Goal: Task Accomplishment & Management: Complete application form

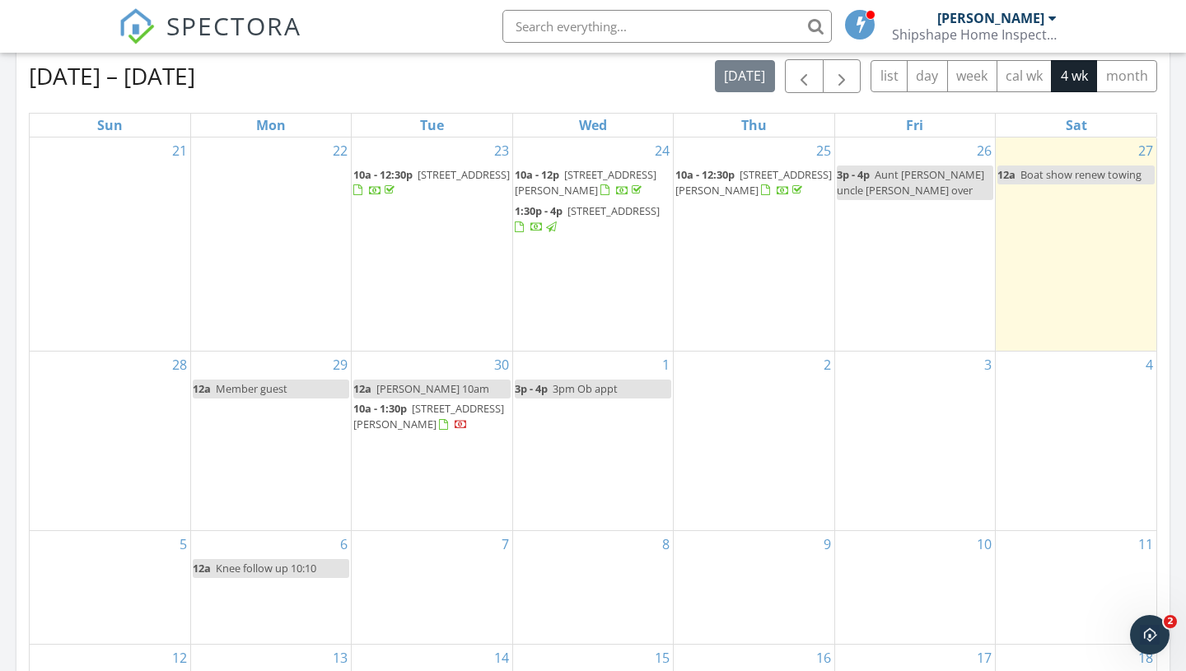
scroll to position [861, 0]
click at [599, 442] on div "1 3p - 4p 3pm Ob appt" at bounding box center [593, 442] width 160 height 180
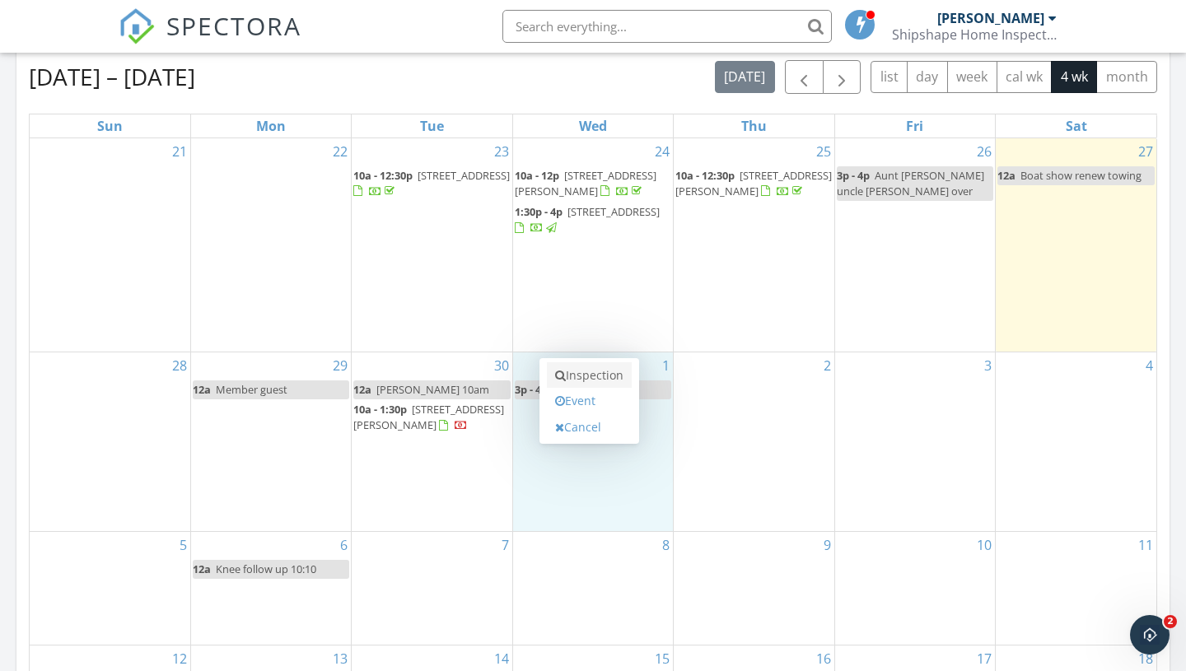
click at [595, 375] on link "Inspection" at bounding box center [589, 375] width 85 height 26
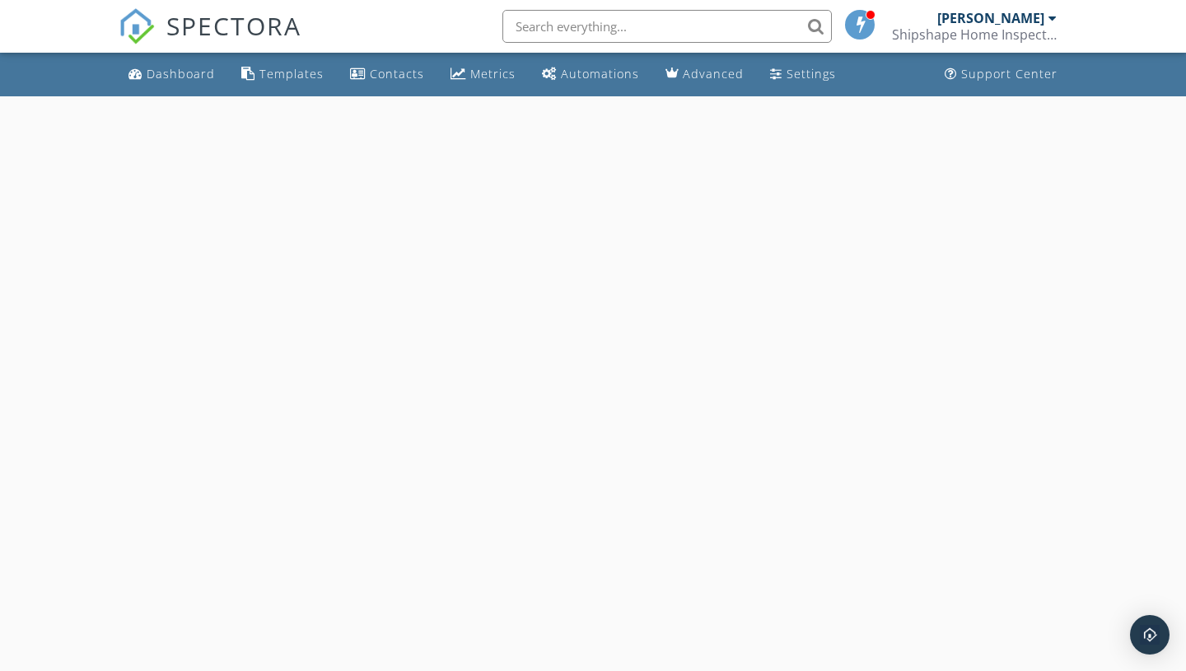
select select "9"
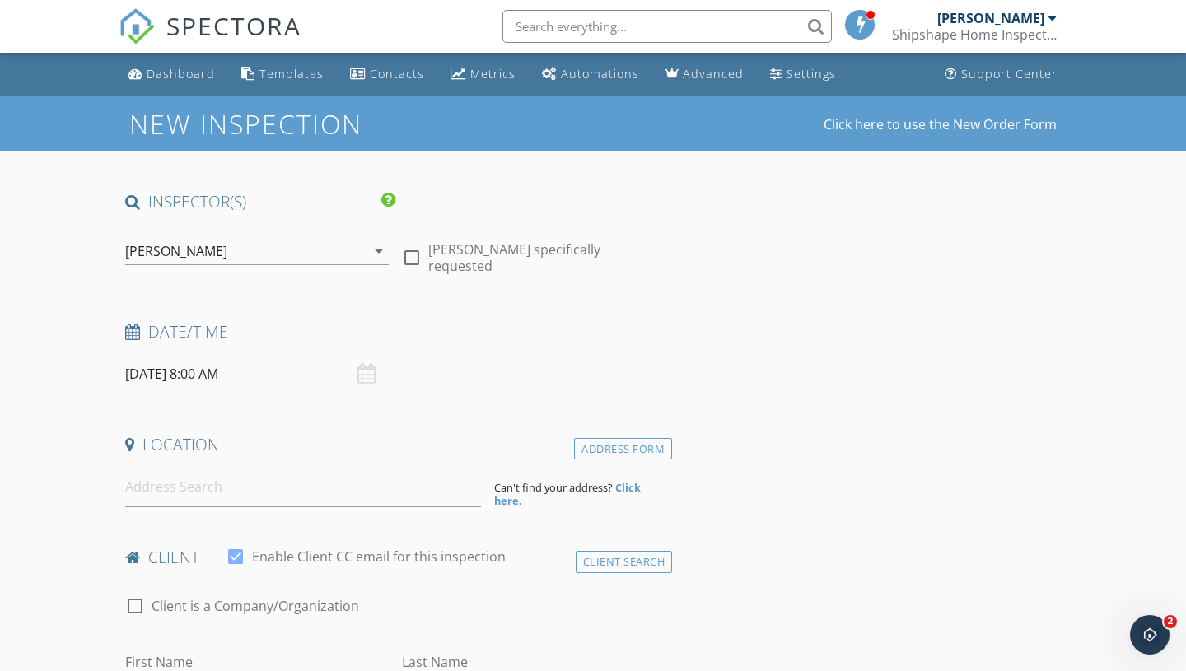
click at [211, 371] on input "[DATE] 8:00 AM" at bounding box center [257, 374] width 264 height 40
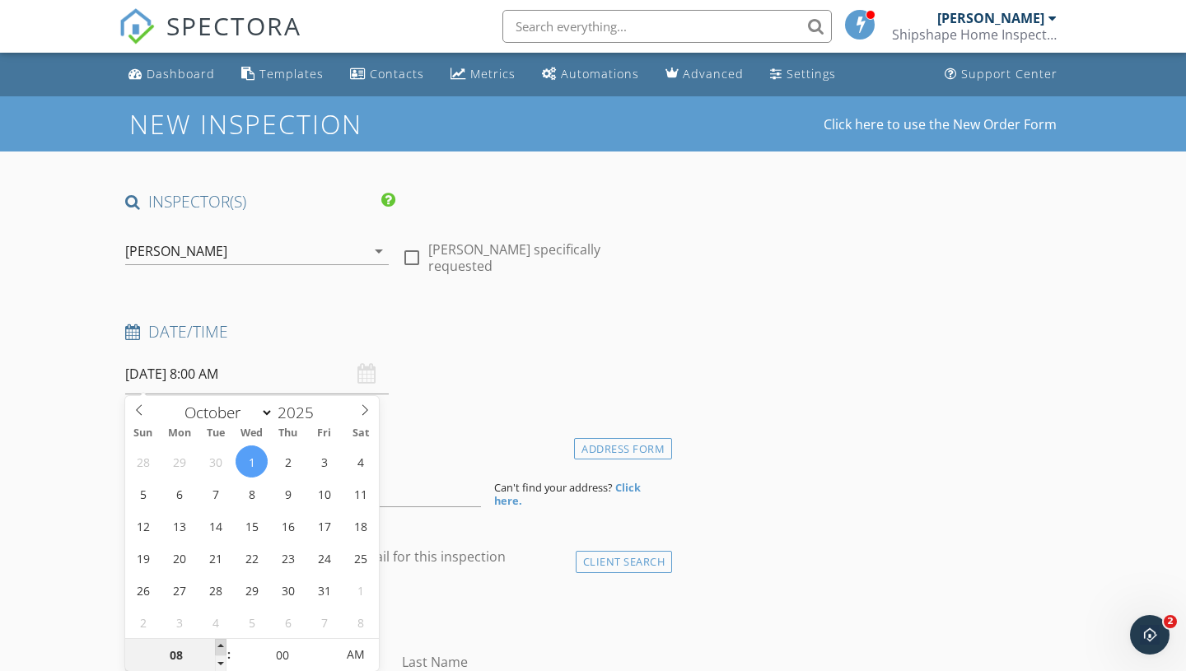
type input "09"
type input "[DATE] 9:00 AM"
click at [222, 646] on span at bounding box center [221, 647] width 12 height 16
type input "10"
type input "10/01/2025 10:00 AM"
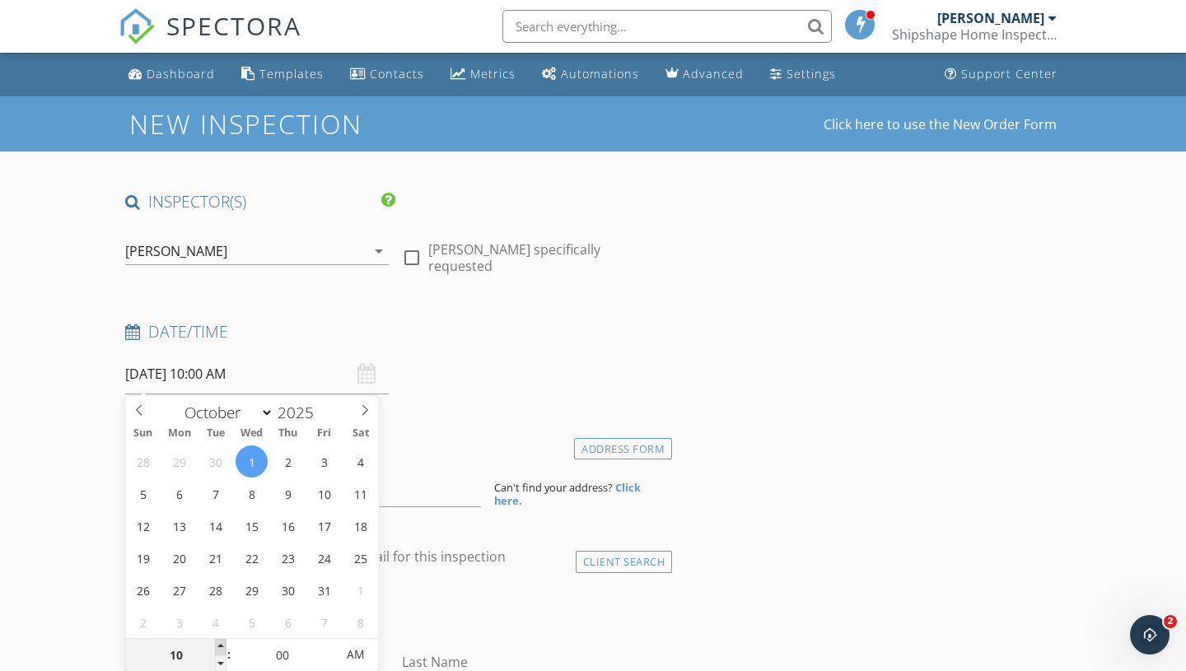
click at [222, 646] on span at bounding box center [221, 647] width 12 height 16
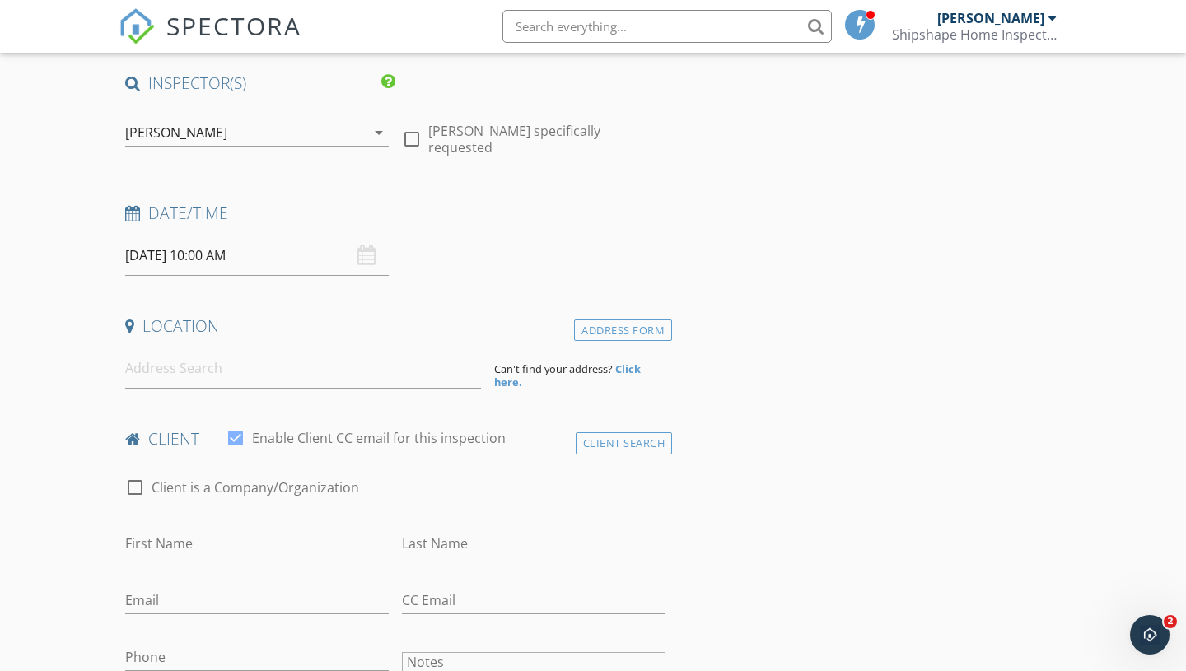
scroll to position [215, 0]
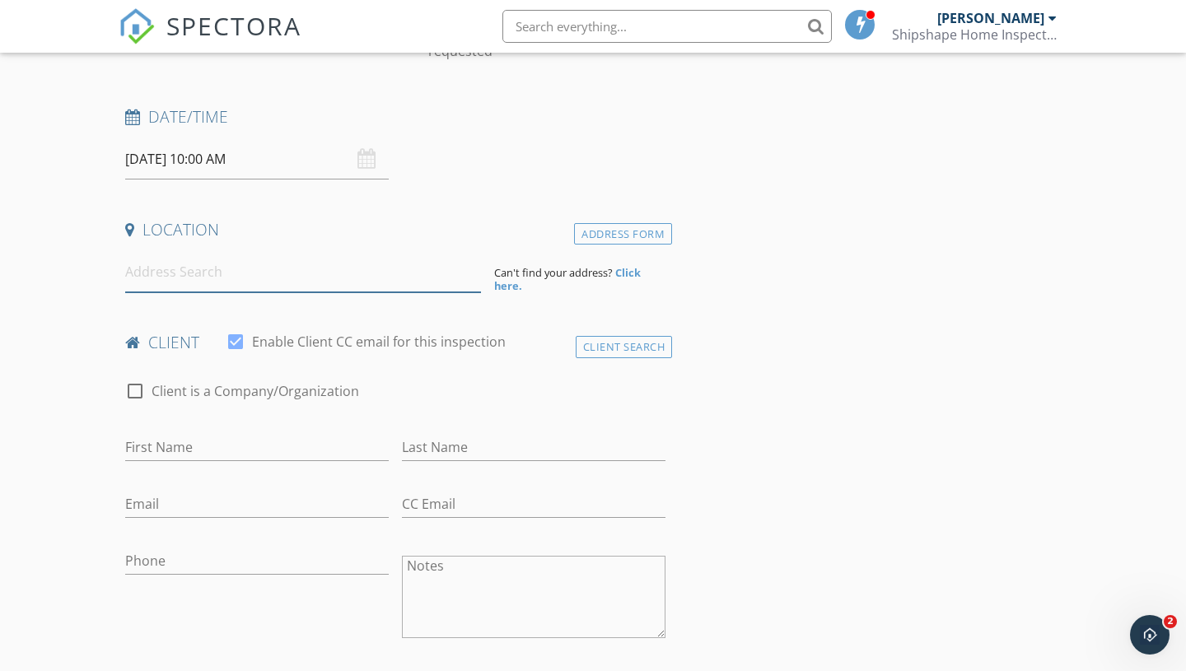
click at [315, 276] on input at bounding box center [303, 272] width 356 height 40
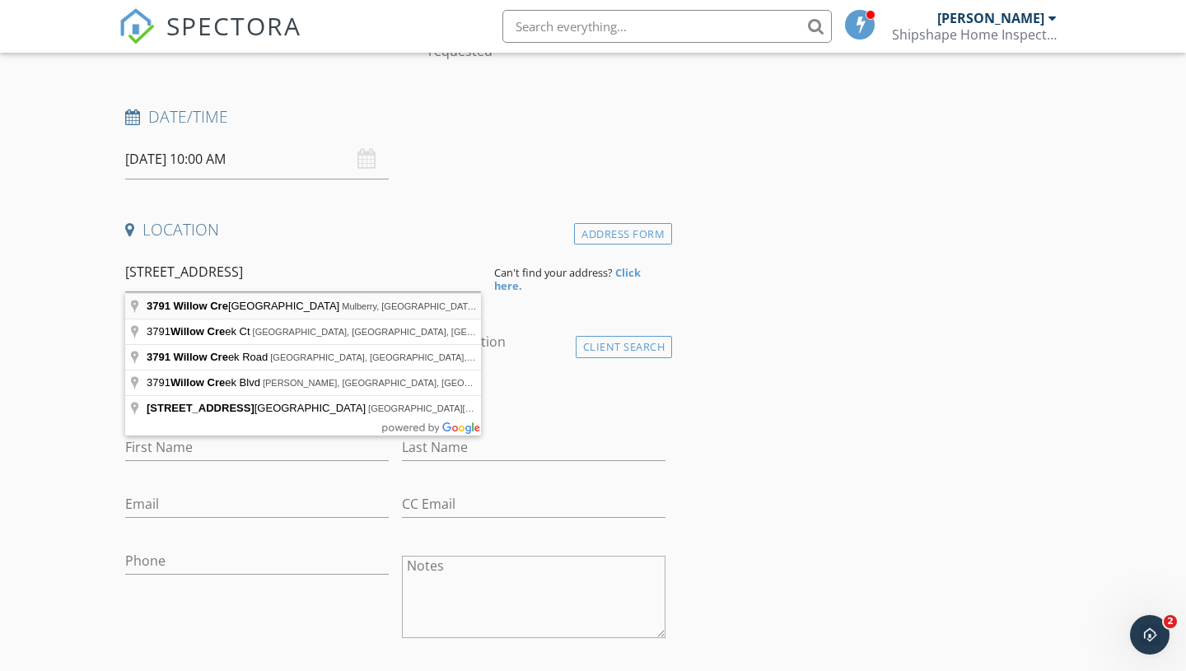
type input "3791 Willow Crest Boulevard, Mulberry, FL, USA"
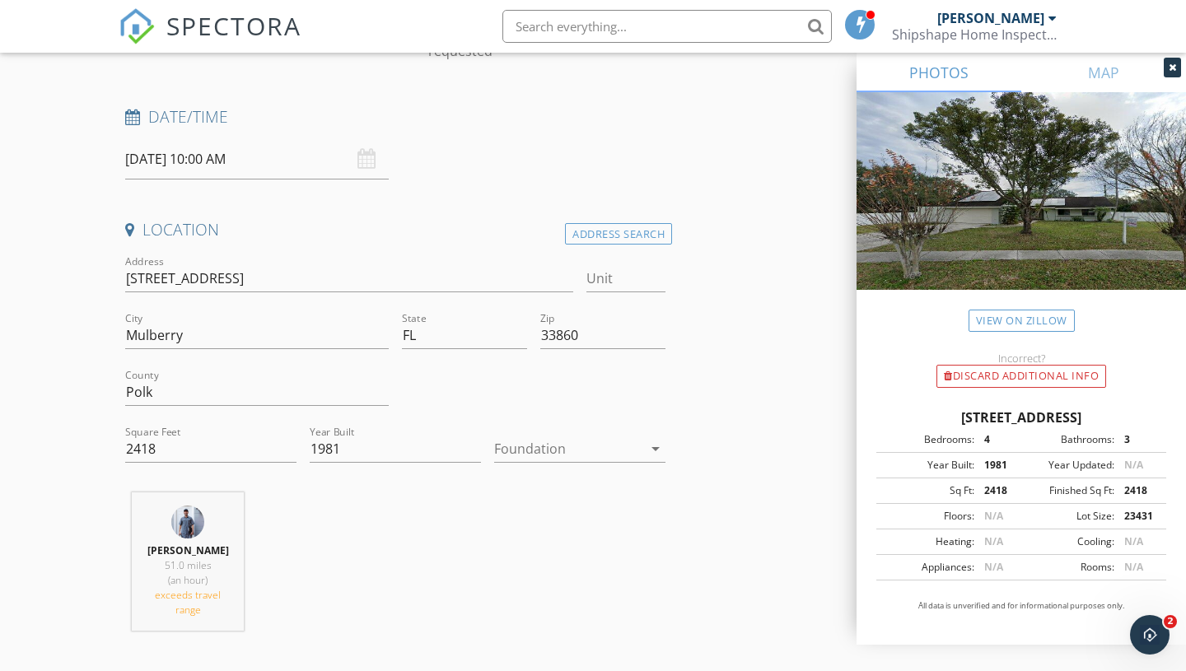
scroll to position [392, 0]
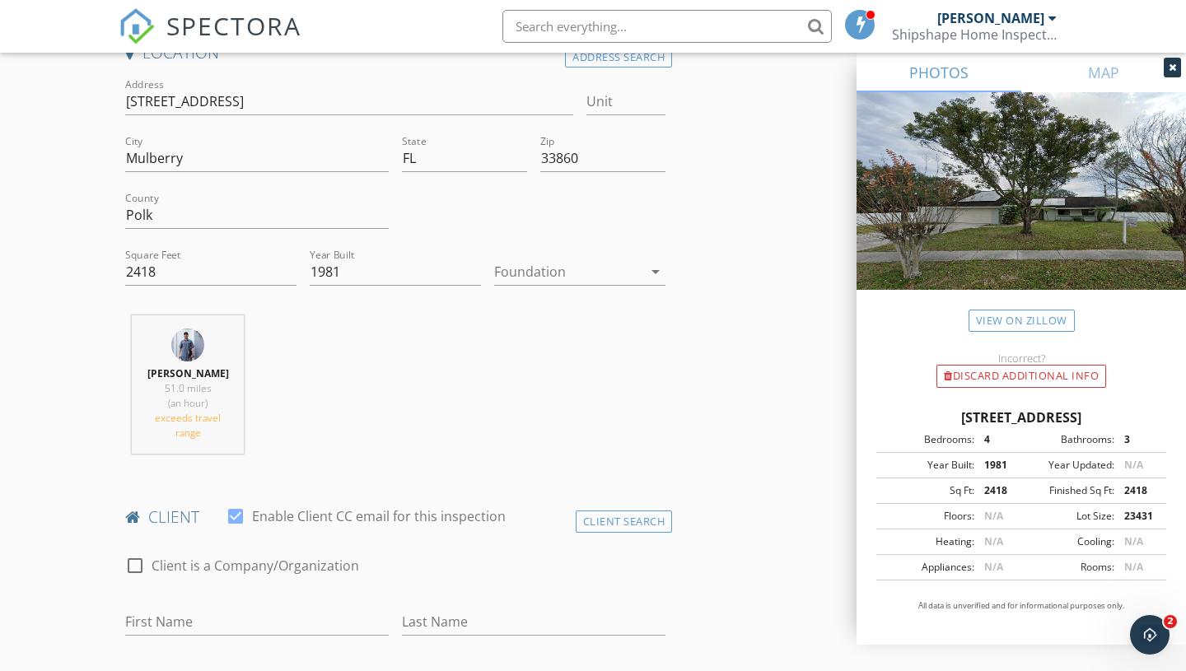
click at [545, 262] on div at bounding box center [568, 272] width 148 height 26
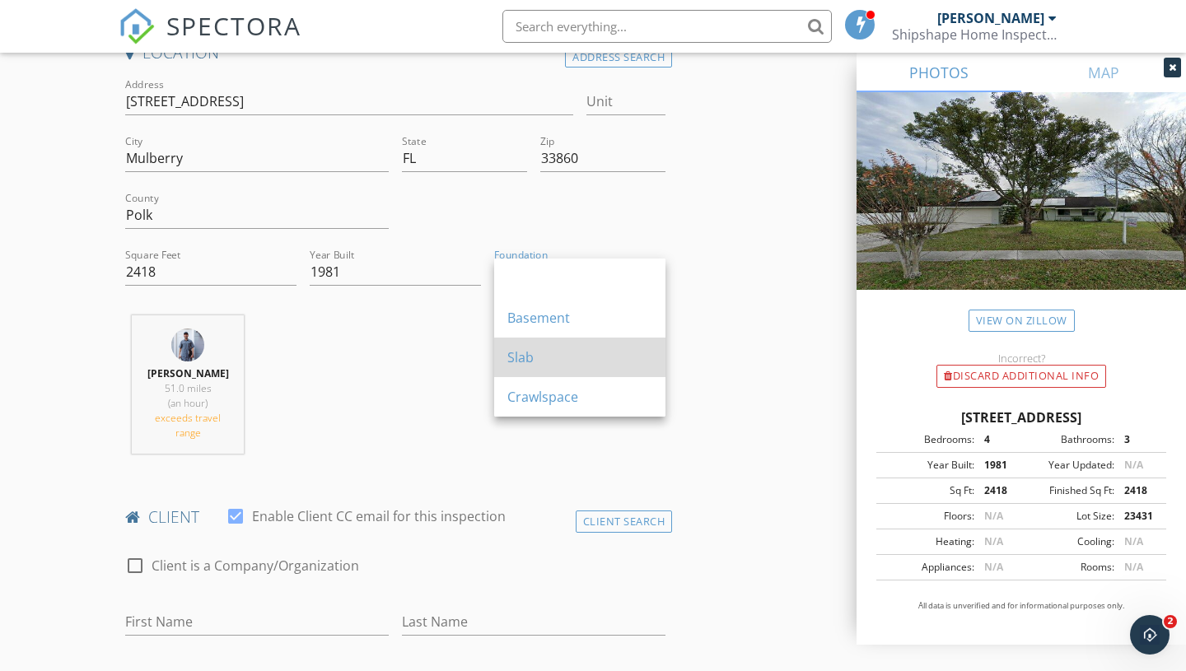
click at [544, 361] on div "Slab" at bounding box center [579, 357] width 145 height 20
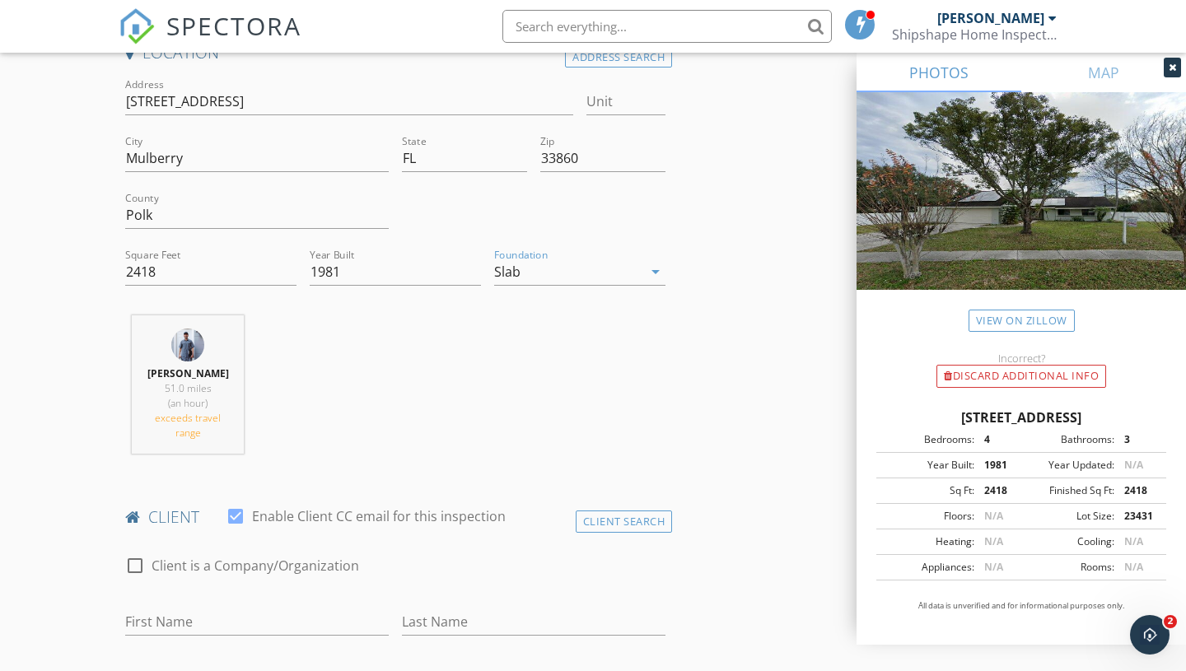
scroll to position [554, 0]
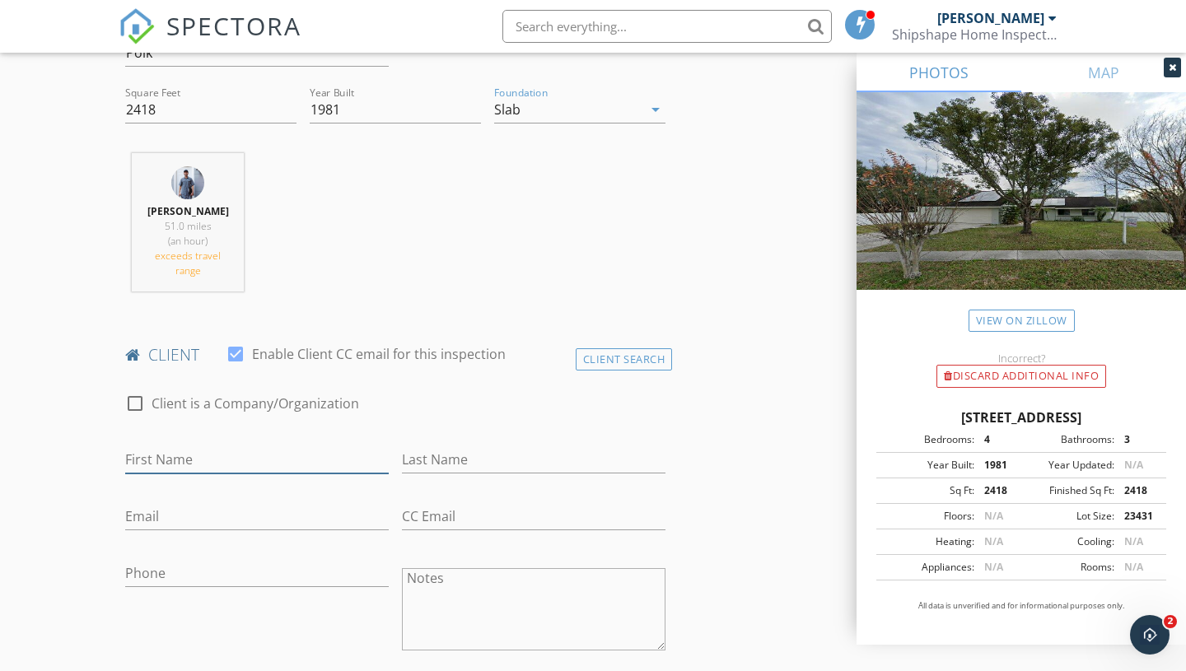
click at [210, 458] on input "First Name" at bounding box center [257, 459] width 264 height 27
type input "Christopher"
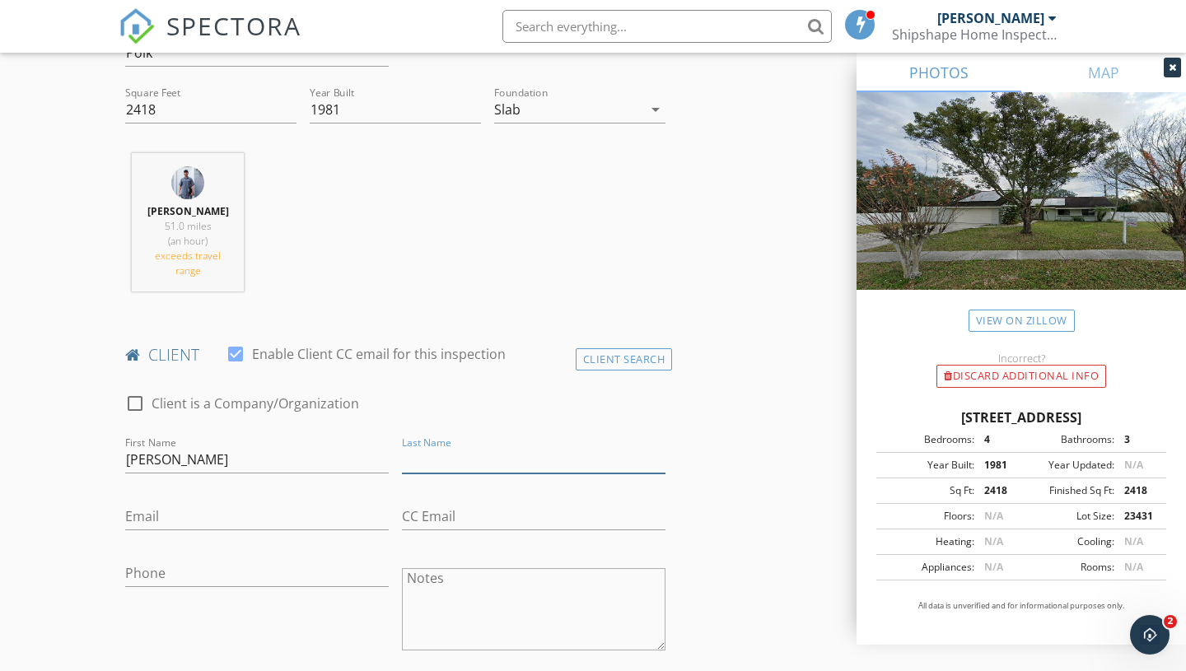
click at [441, 454] on input "Last Name" at bounding box center [534, 459] width 264 height 27
type input "Meade"
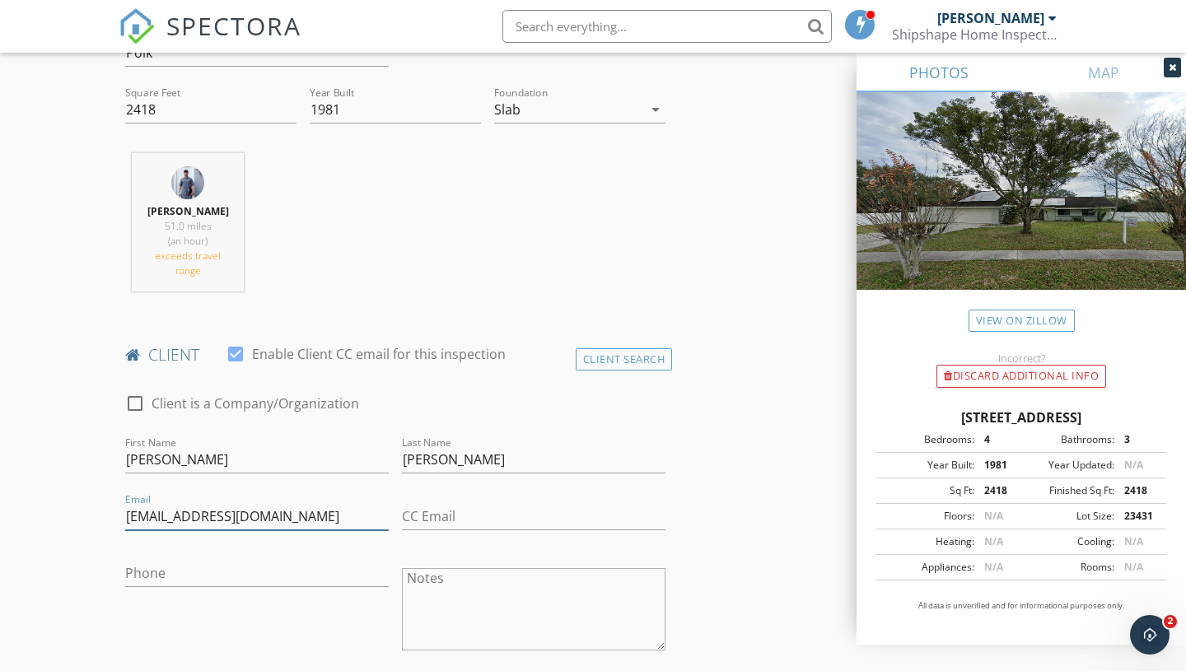
type input "chrismeade87@gmail.com"
type input "813-312-3399"
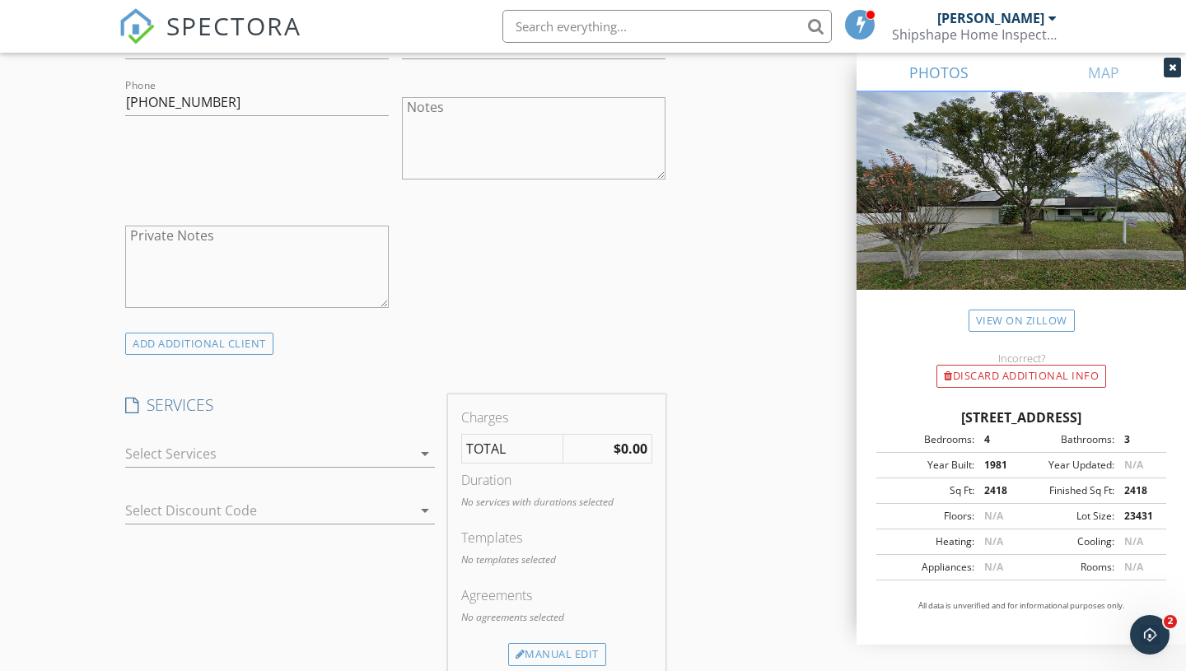
scroll to position [1211, 0]
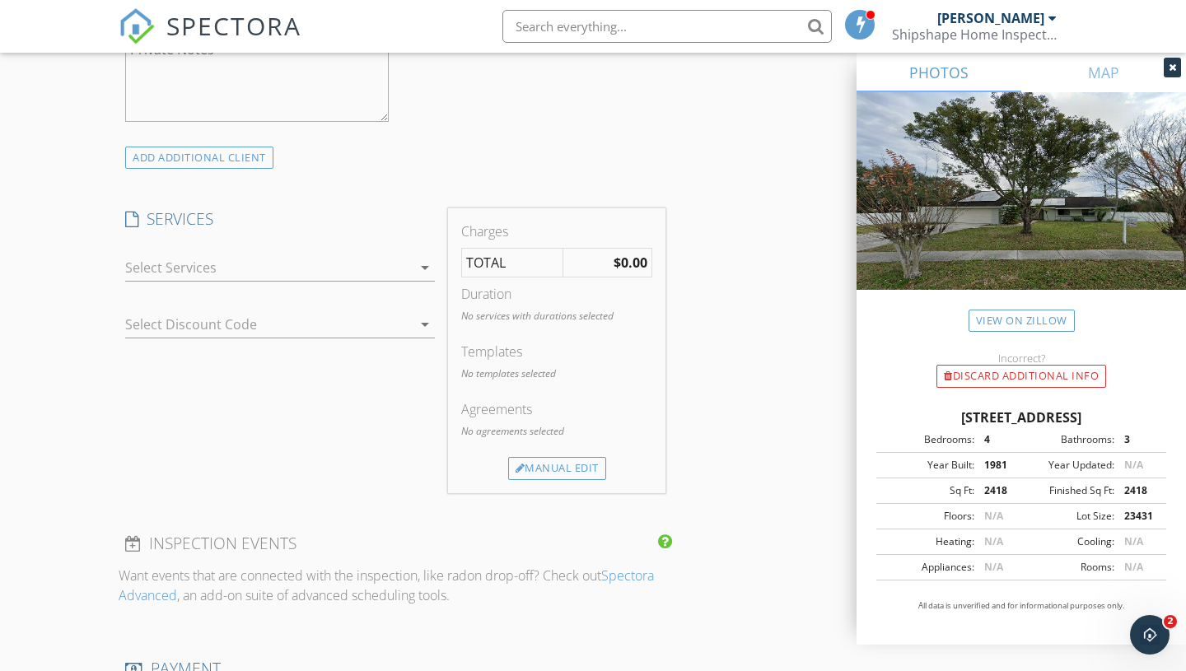
click at [231, 247] on div "check_box_outline_blank Residential Home Inspection check_box_outline_blank Con…" at bounding box center [280, 272] width 310 height 54
click at [228, 278] on div at bounding box center [268, 267] width 287 height 26
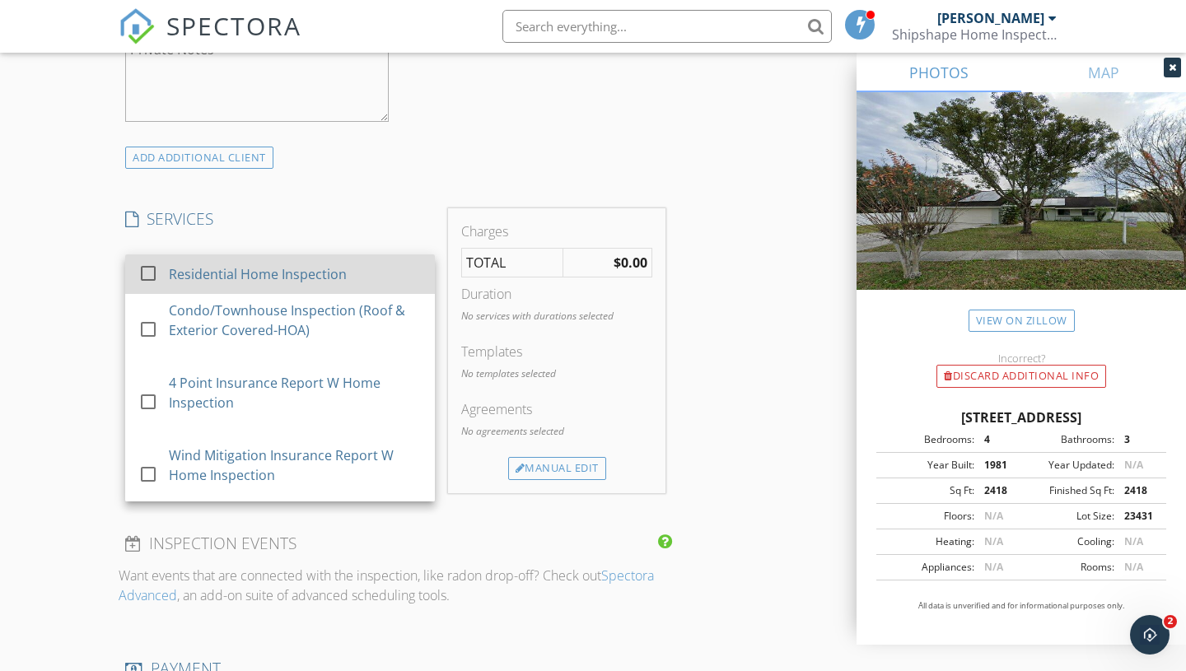
click at [202, 278] on div "Residential Home Inspection" at bounding box center [258, 274] width 178 height 20
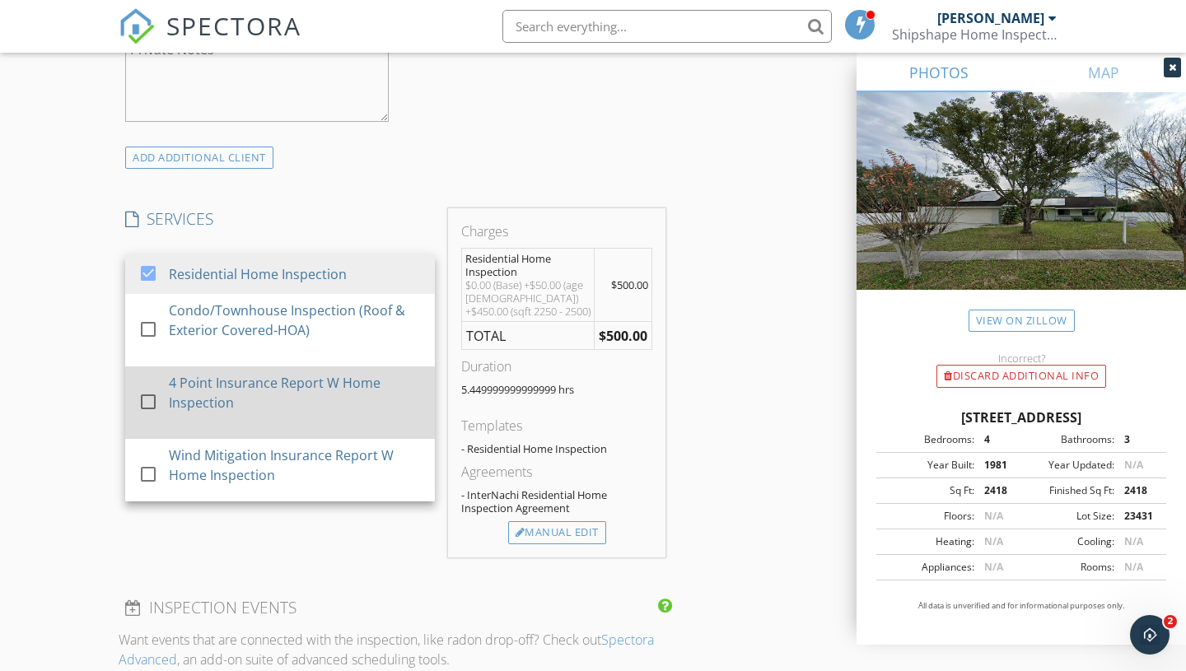
click at [188, 400] on div "4 Point Insurance Report W Home Inspection" at bounding box center [295, 393] width 253 height 40
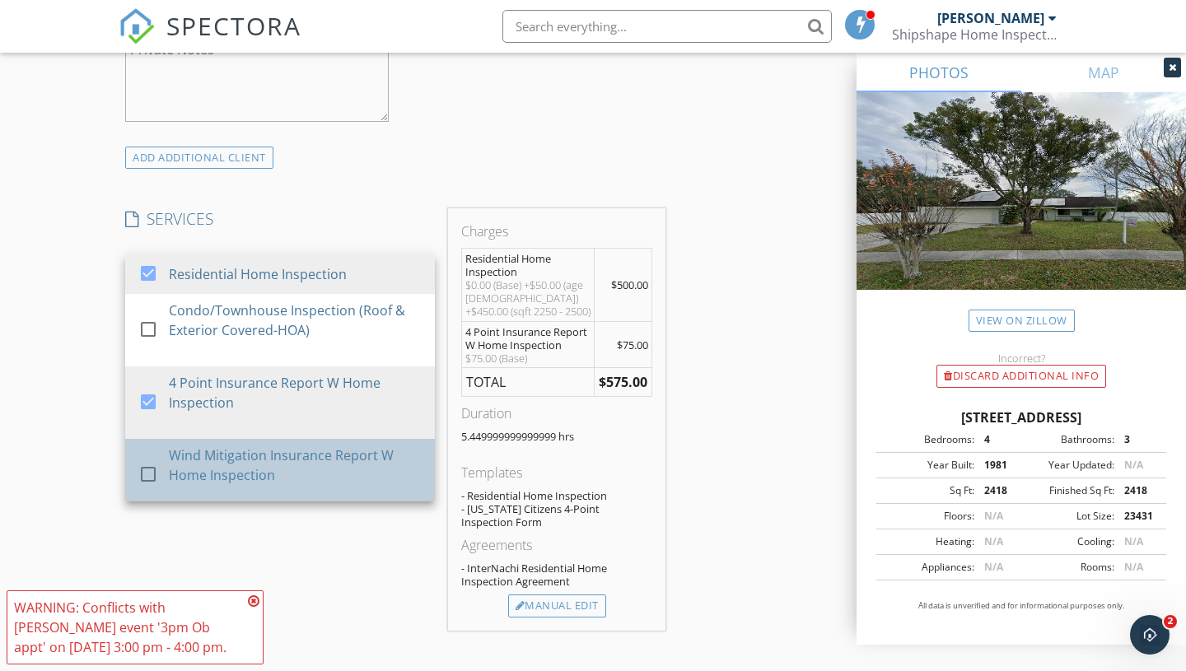
click at [187, 464] on div "Wind Mitigation Insurance Report W Home Inspection" at bounding box center [295, 465] width 253 height 40
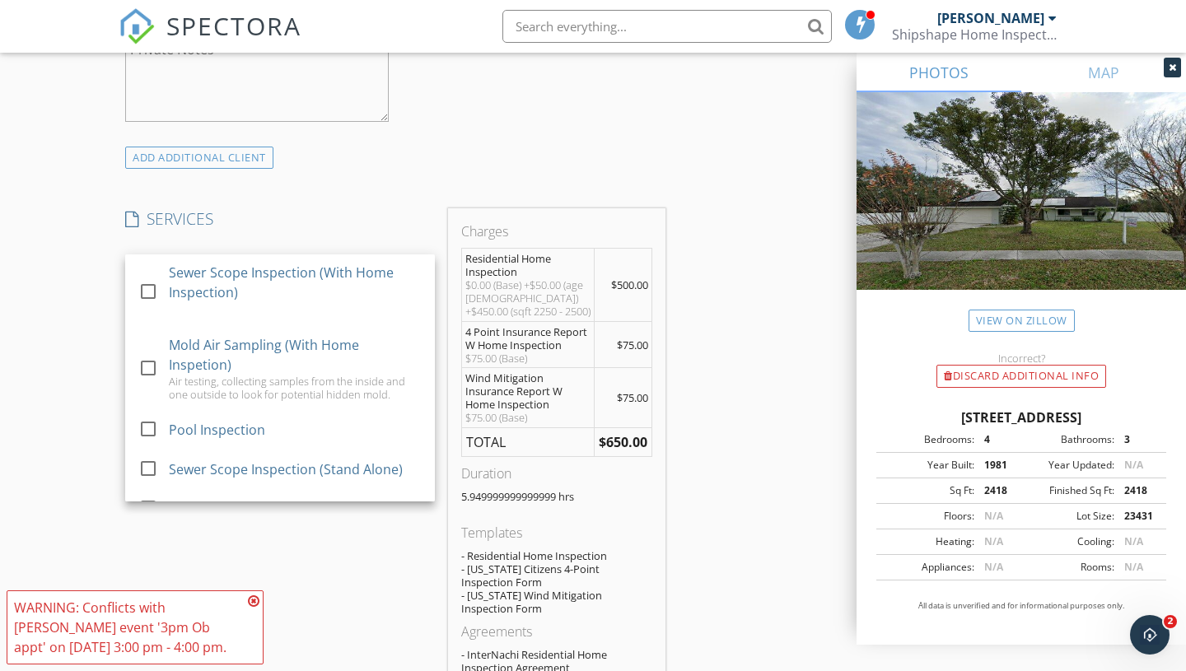
scroll to position [403, 0]
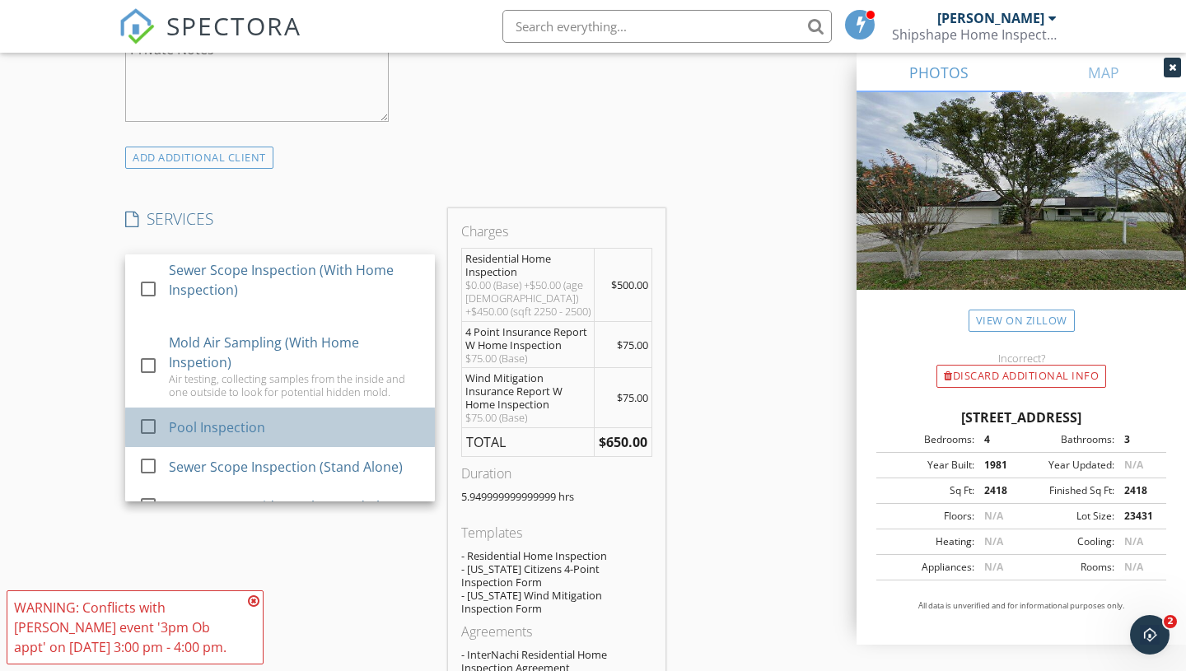
click at [223, 411] on div "Pool Inspection" at bounding box center [295, 427] width 253 height 33
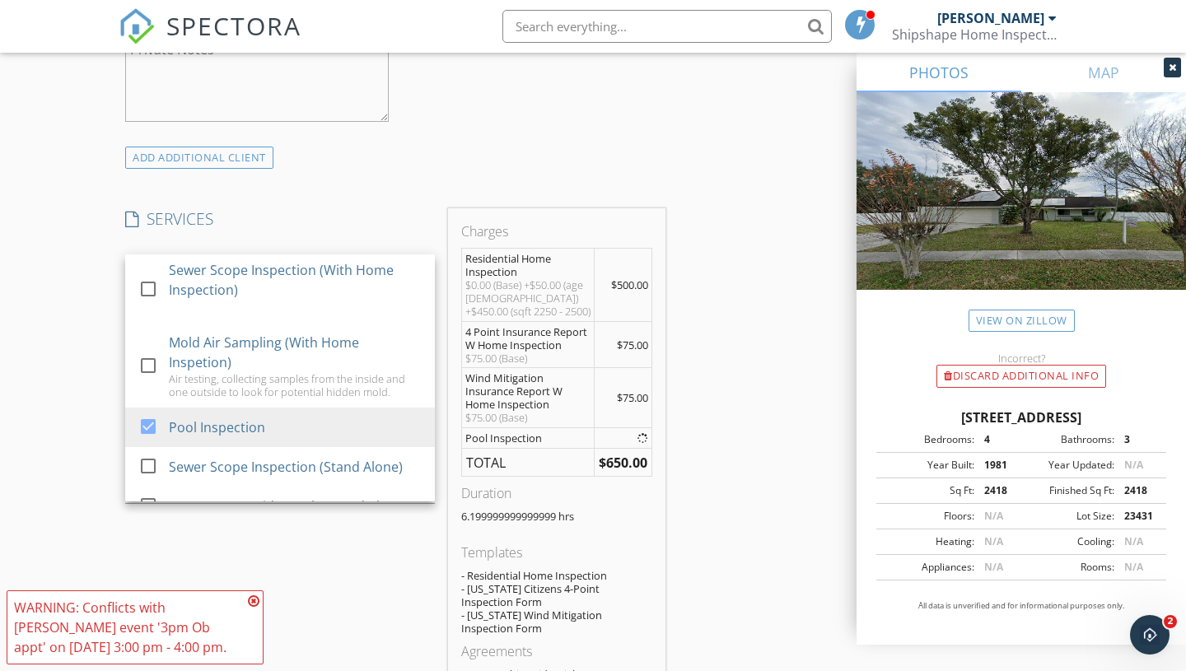
click at [68, 441] on div "New Inspection Click here to use the New Order Form INSPECTOR(S) check_box Curt…" at bounding box center [593, 431] width 1186 height 3093
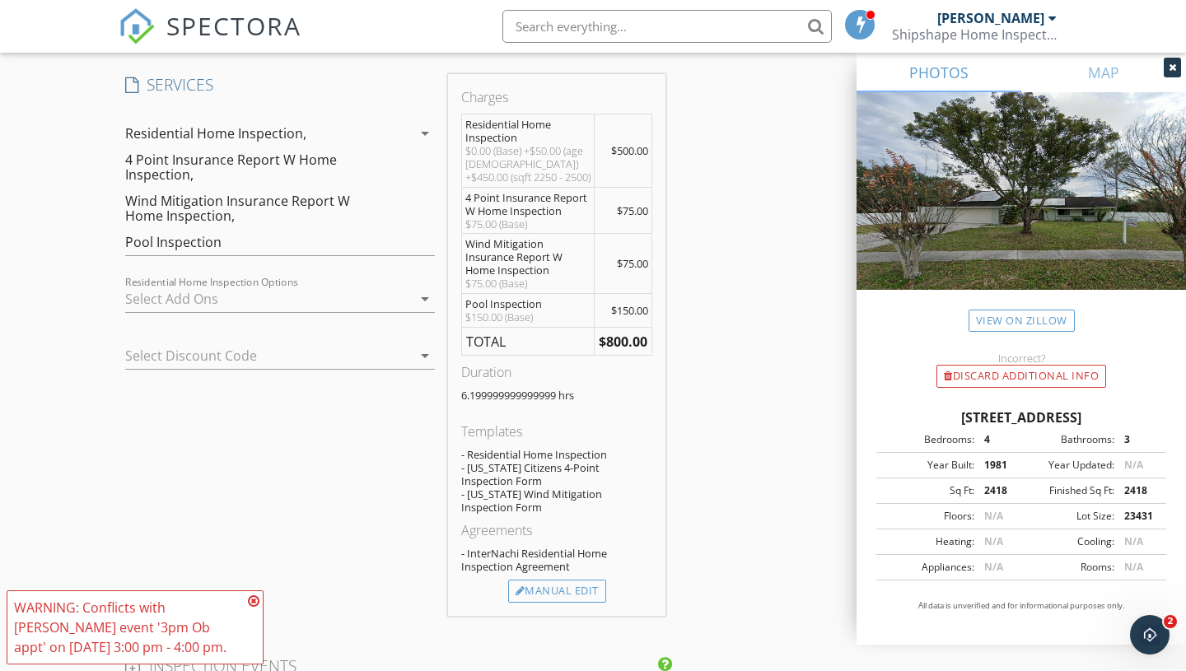
scroll to position [1528, 0]
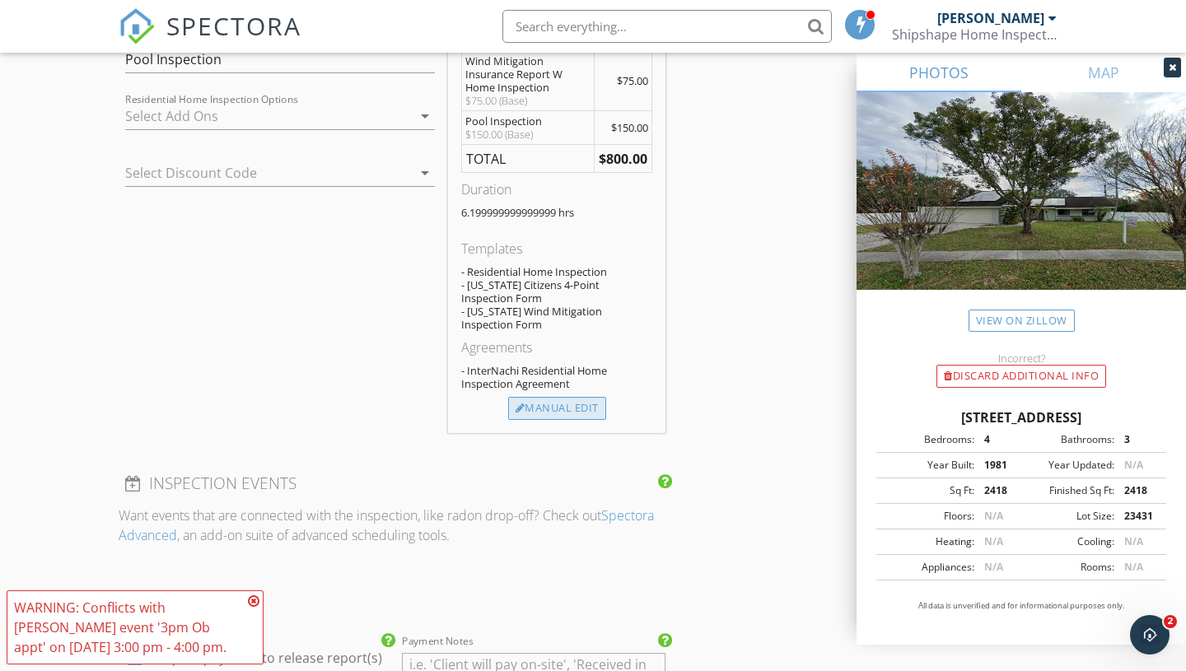
click at [560, 408] on div "Manual Edit" at bounding box center [557, 408] width 98 height 23
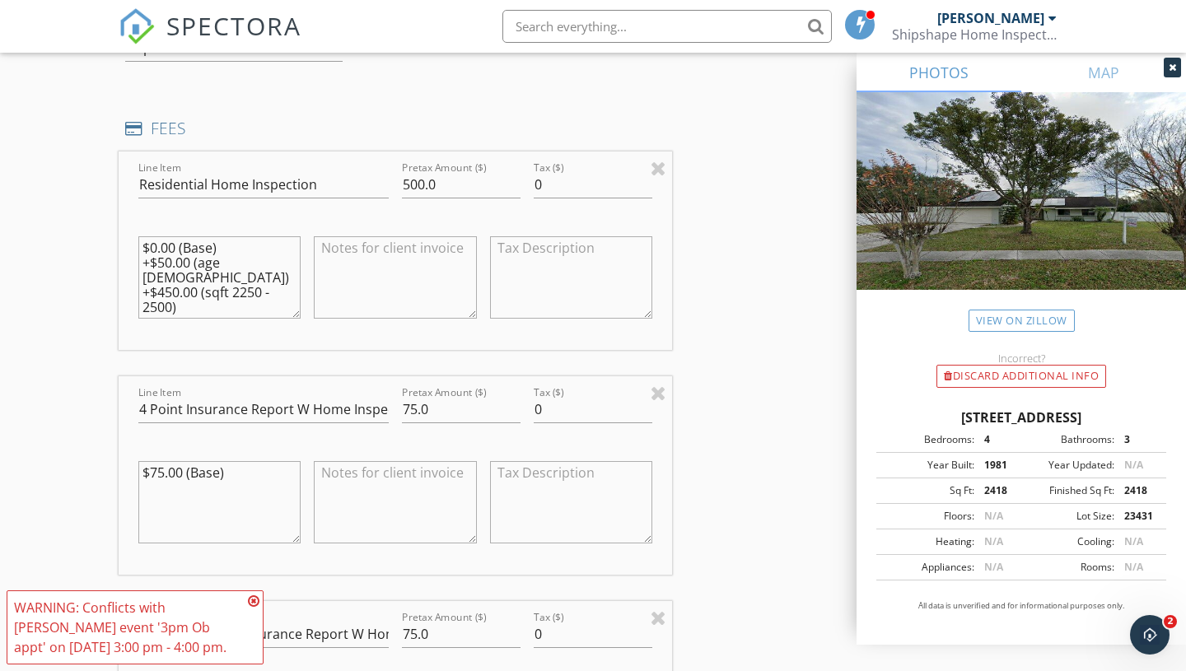
drag, startPoint x: 196, startPoint y: 307, endPoint x: 58, endPoint y: 203, distance: 172.3
click at [63, 207] on div "New Inspection Click here to use the New Order Form INSPECTOR(S) check_box Curt…" at bounding box center [593, 468] width 1186 height 3800
drag, startPoint x: 422, startPoint y: 180, endPoint x: 372, endPoint y: 180, distance: 50.2
click at [376, 180] on div "Line Item Residential Home Inspection Pretax Amount ($) 500.0 Tax ($) 0" at bounding box center [395, 251] width 553 height 198
type input "645.0"
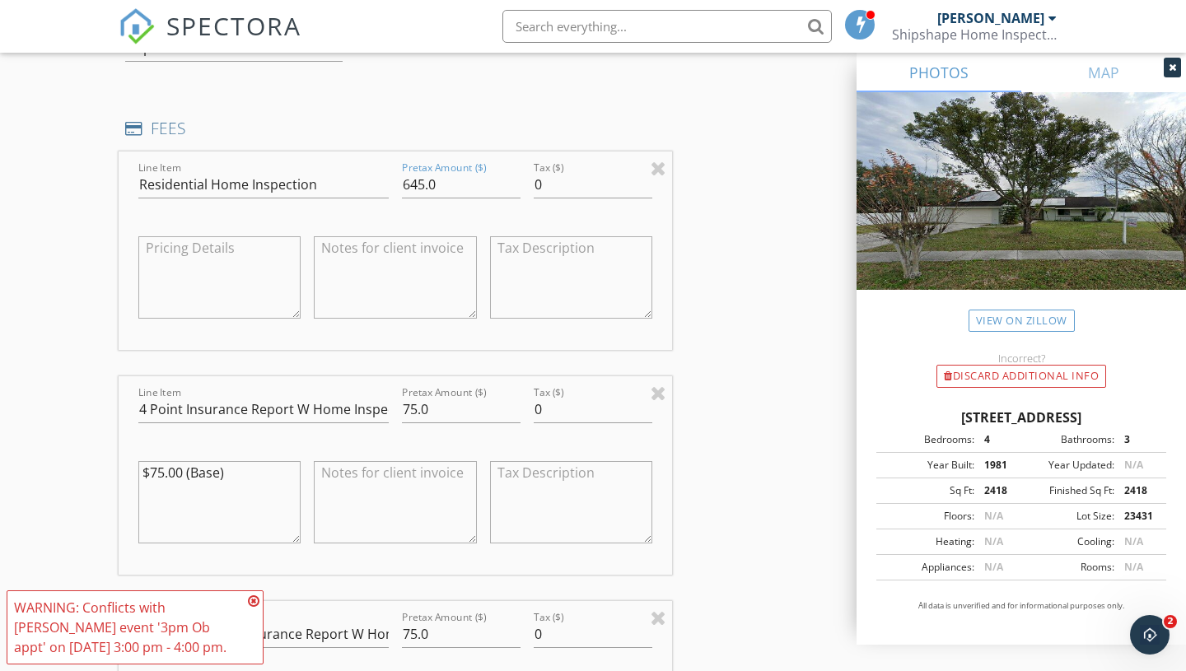
click at [63, 381] on div "New Inspection Click here to use the New Order Form INSPECTOR(S) check_box Curt…" at bounding box center [593, 468] width 1186 height 3800
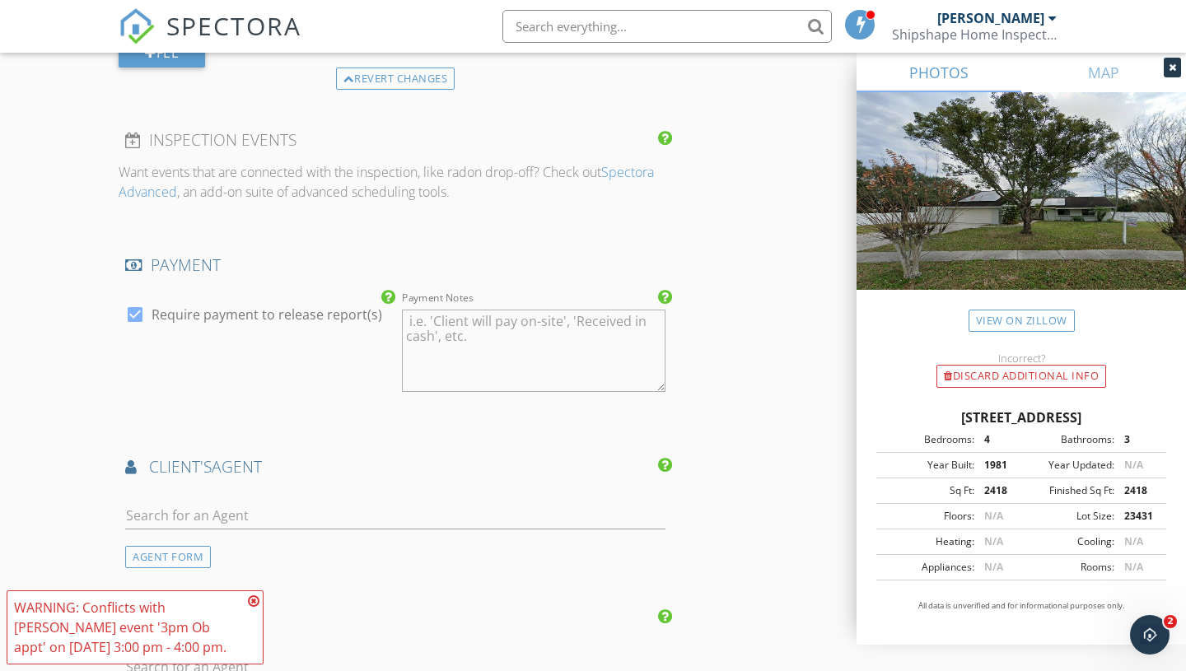
scroll to position [2652, 0]
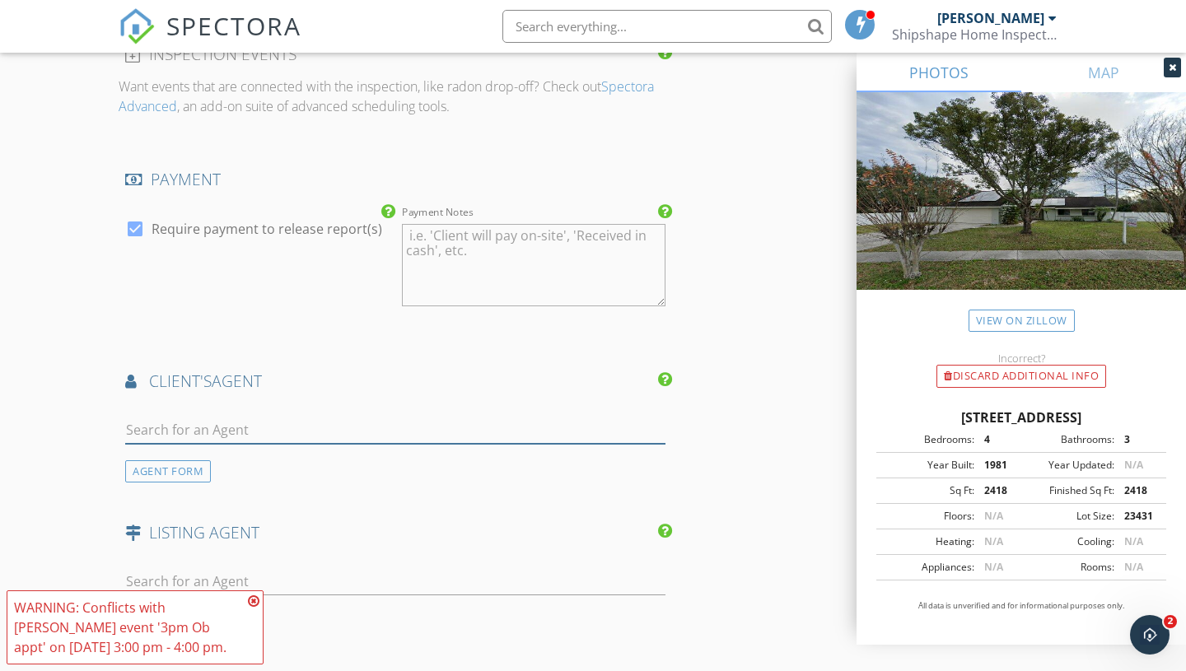
click at [203, 431] on input "text" at bounding box center [395, 430] width 540 height 27
type input "Heather"
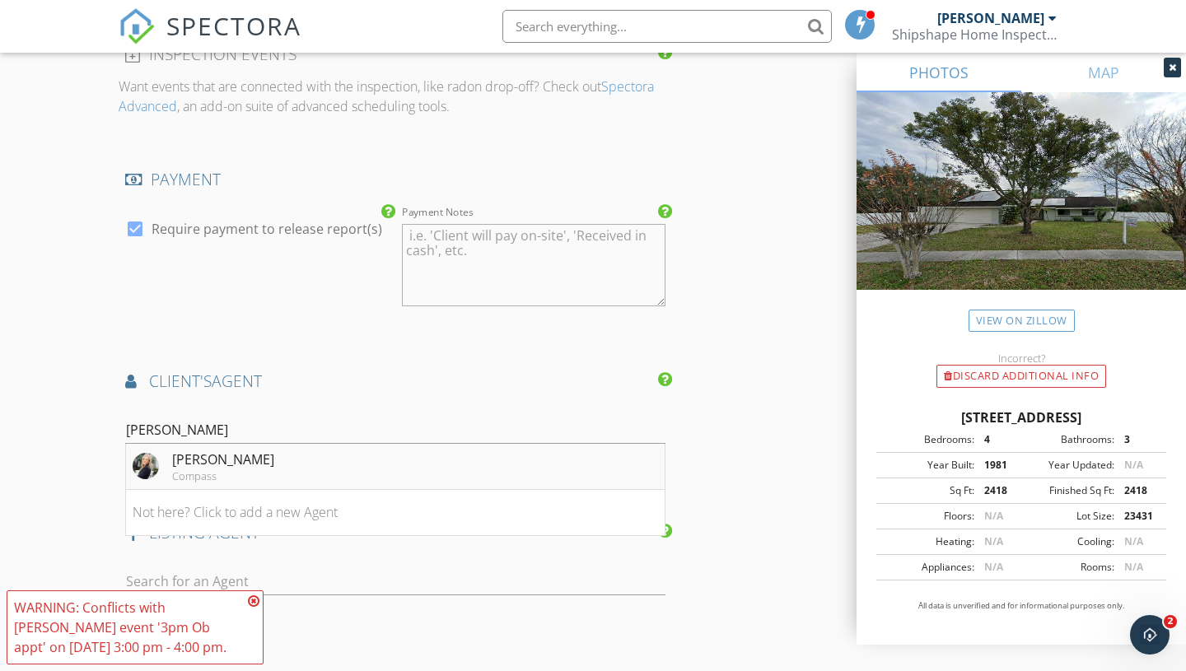
click at [234, 469] on div "Heather Cameron" at bounding box center [223, 460] width 102 height 20
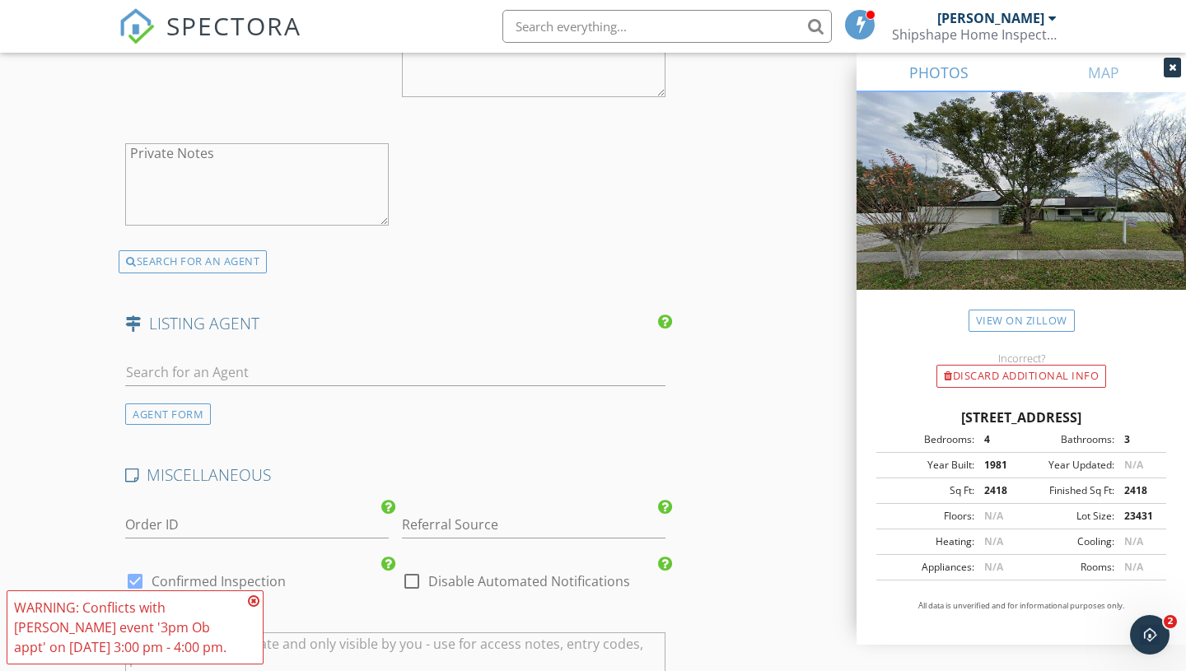
scroll to position [3305, 0]
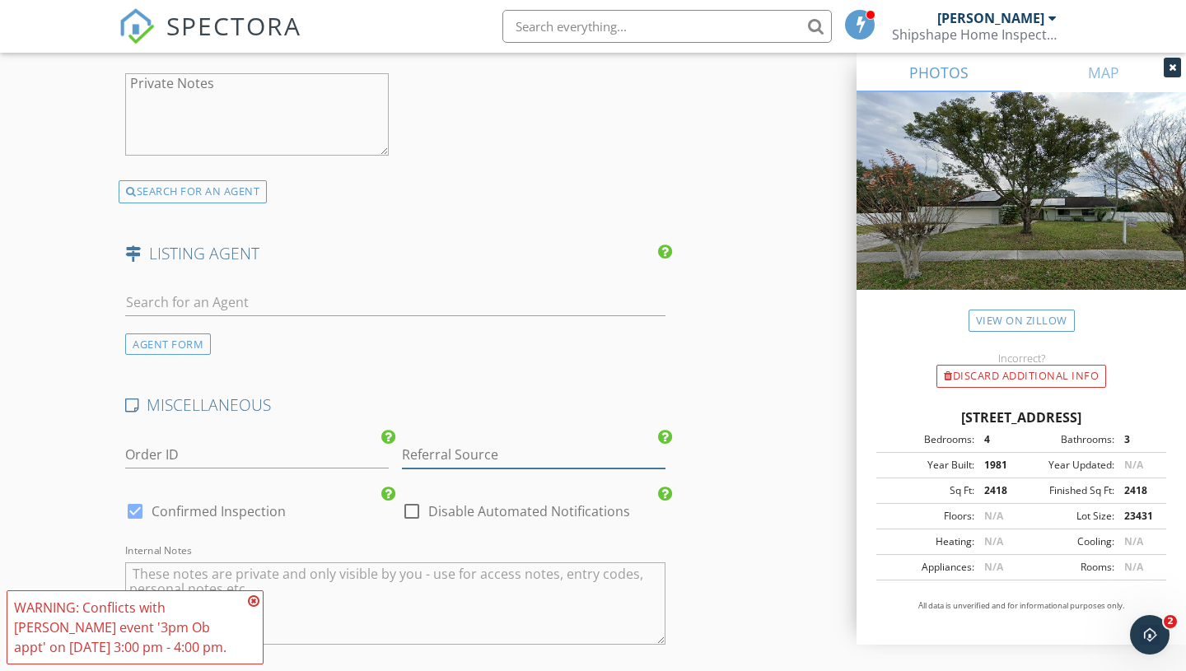
click at [535, 458] on input "Referral Source" at bounding box center [534, 454] width 264 height 27
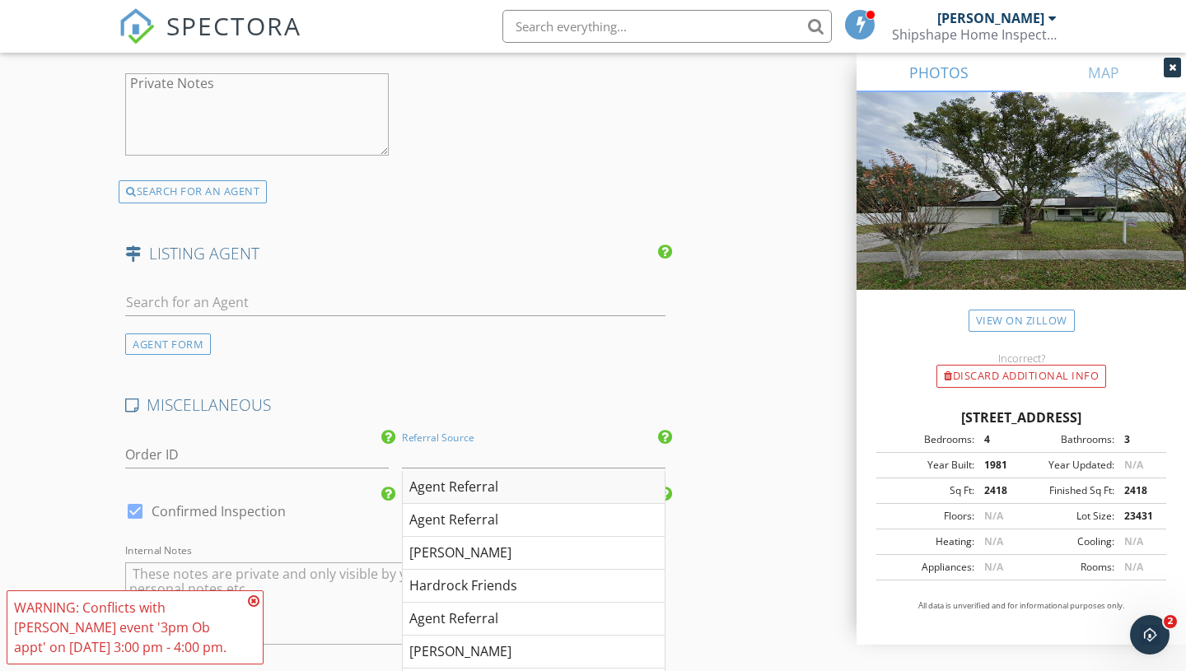
click at [466, 480] on div "Agent Referral" at bounding box center [534, 487] width 262 height 33
type input "Agent Referral"
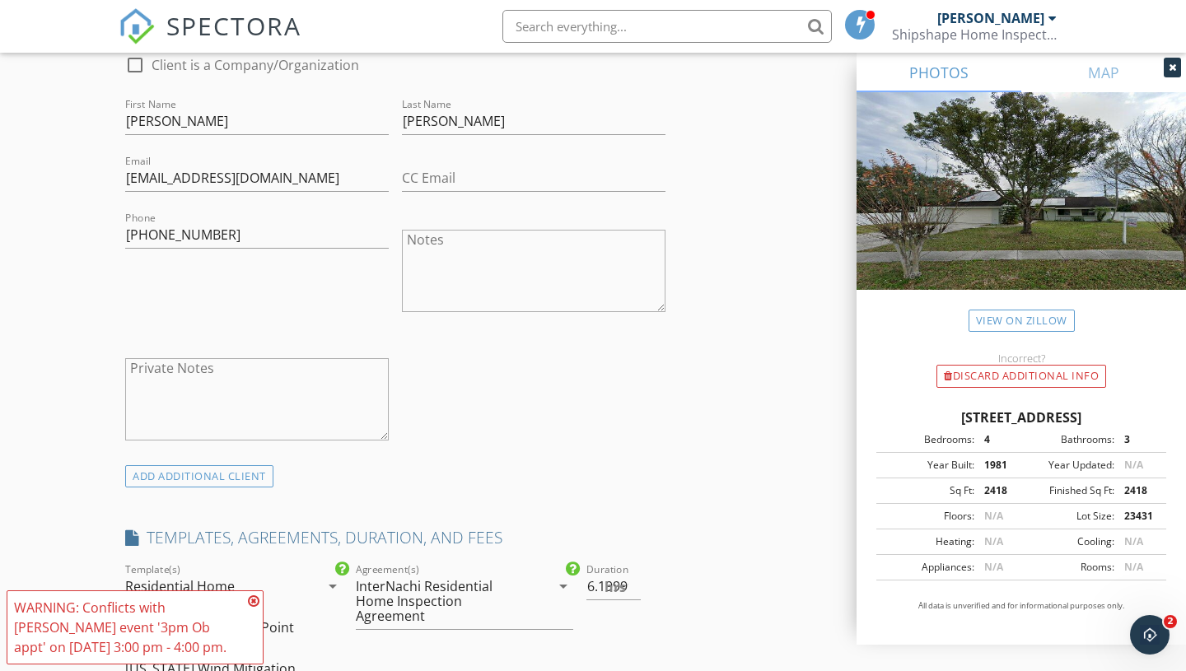
scroll to position [893, 0]
click at [637, 591] on input "6" at bounding box center [613, 585] width 54 height 27
click at [637, 591] on input "5.5" at bounding box center [613, 585] width 54 height 27
click at [637, 591] on input "5" at bounding box center [613, 585] width 54 height 27
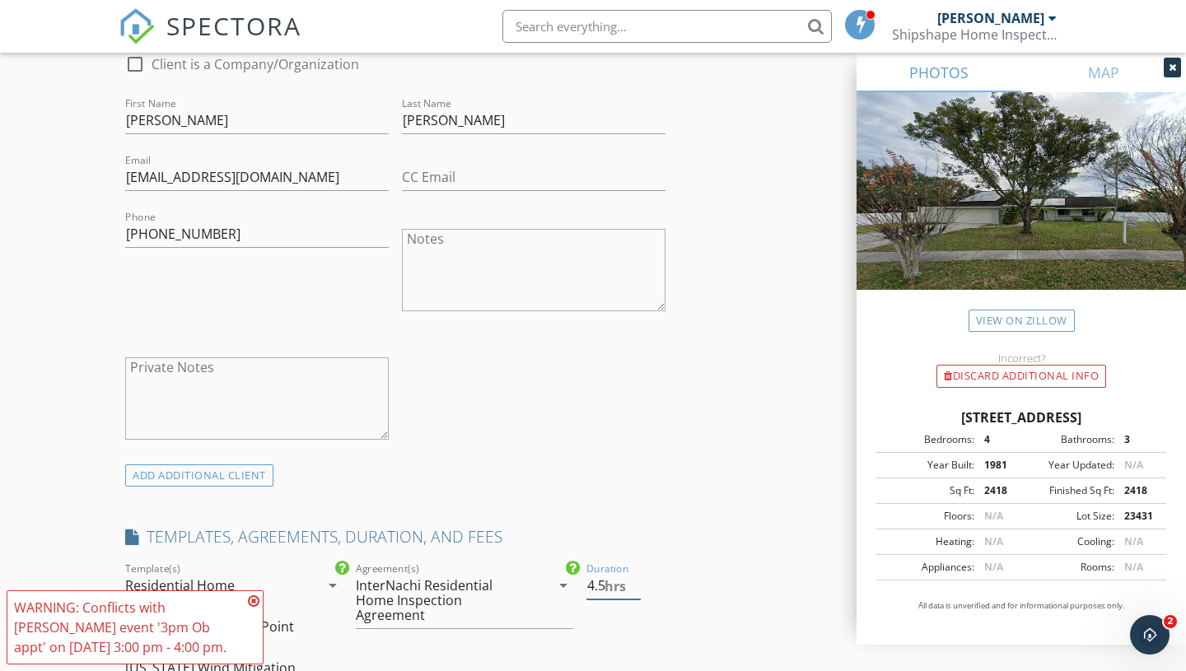
click at [637, 591] on input "4.5" at bounding box center [613, 585] width 54 height 27
click at [637, 591] on input "4" at bounding box center [613, 585] width 54 height 27
click at [637, 591] on input "3.5" at bounding box center [613, 585] width 54 height 27
type input "3"
click at [637, 591] on input "3" at bounding box center [613, 585] width 54 height 27
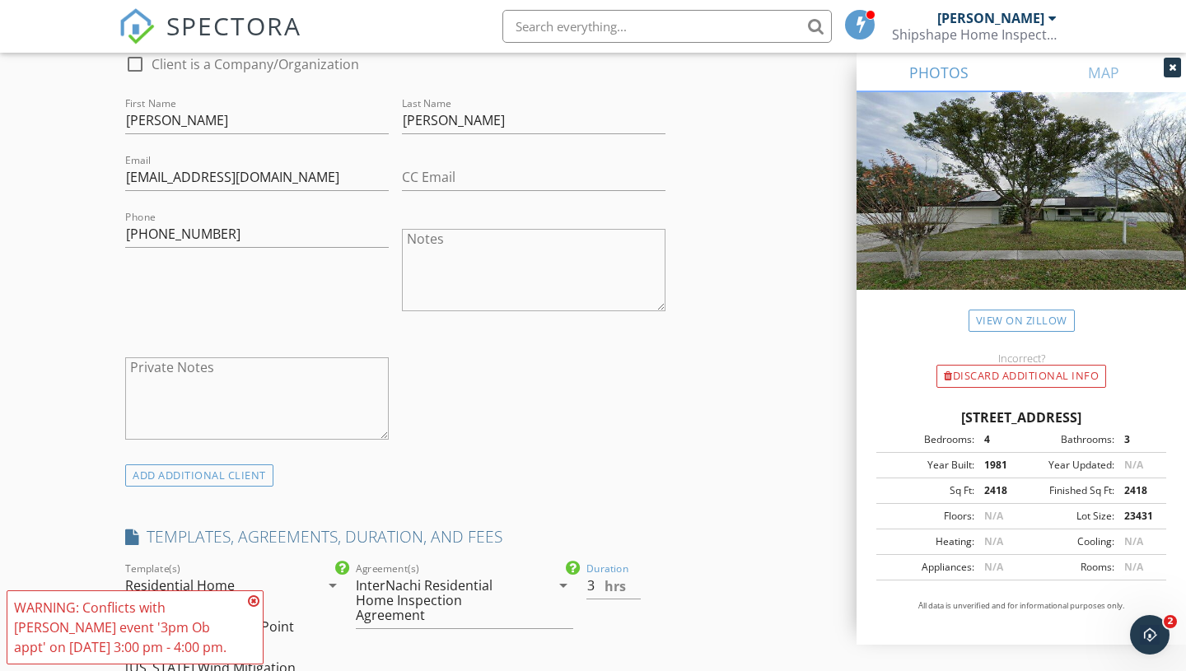
click at [253, 601] on icon at bounding box center [254, 601] width 12 height 13
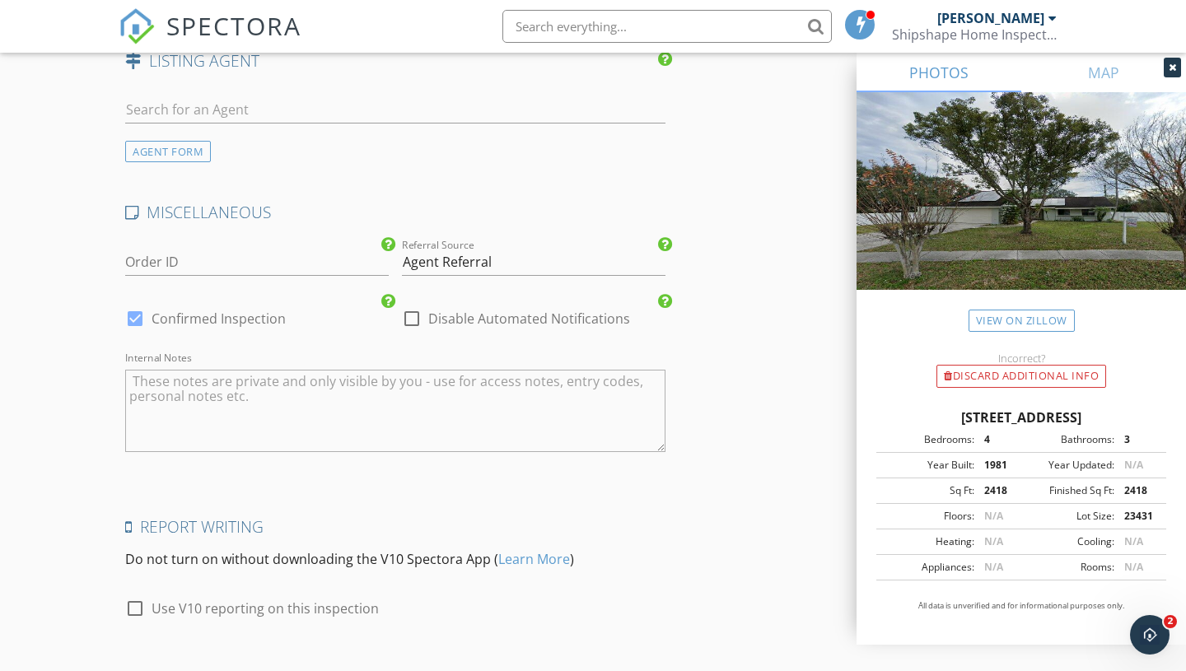
scroll to position [3601, 0]
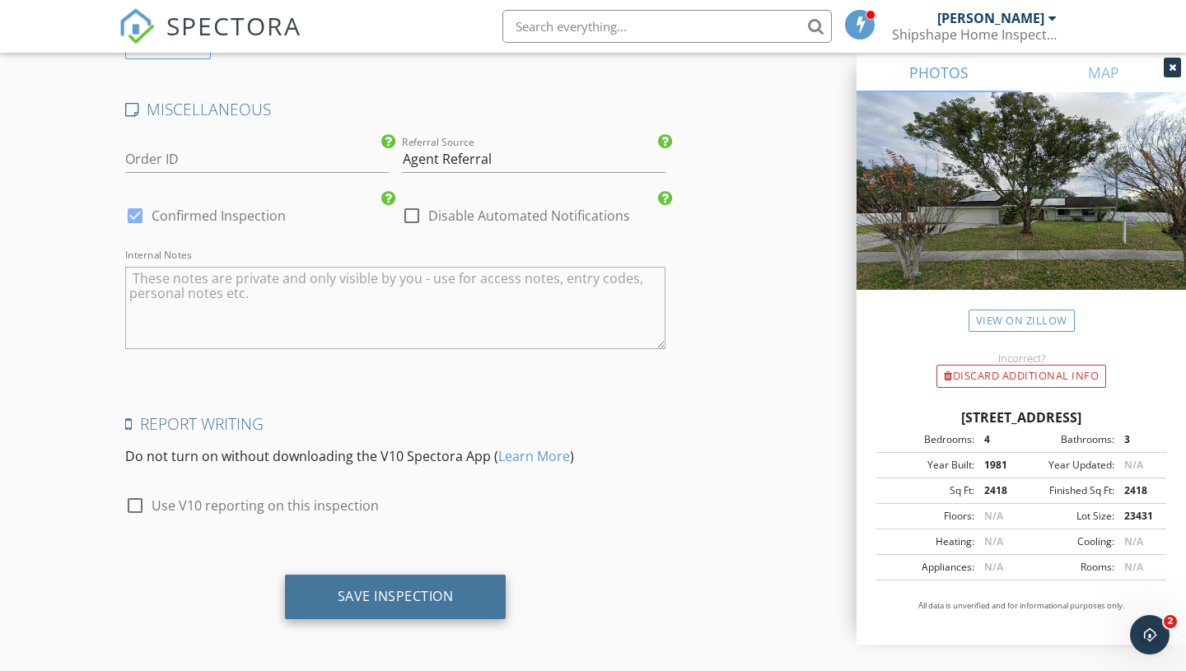
click at [396, 600] on div "Save Inspection" at bounding box center [396, 596] width 116 height 16
